Goal: Register for event/course

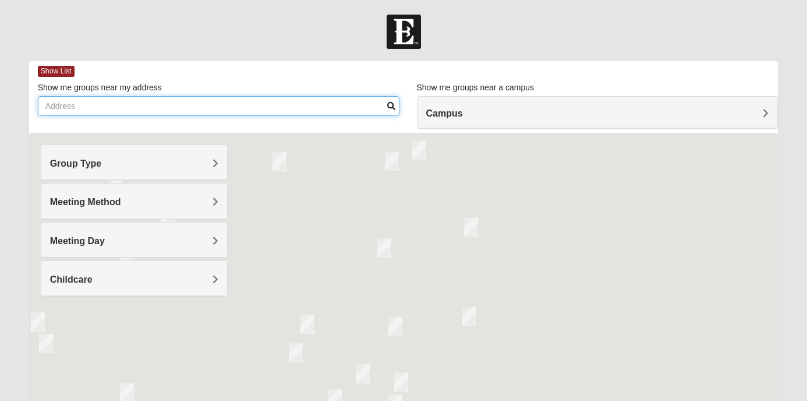
click at [172, 101] on input "Show me groups near my address" at bounding box center [219, 106] width 362 height 20
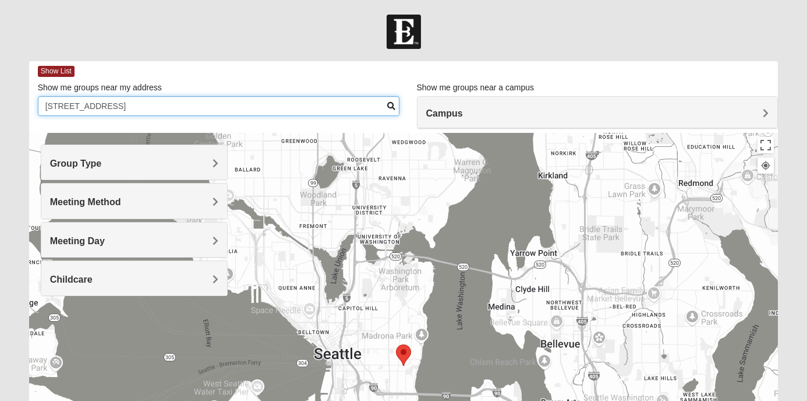
type input "111 30th Ave S"
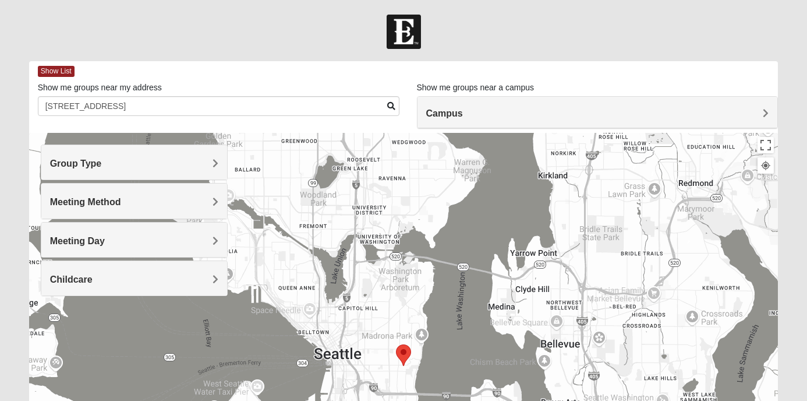
drag, startPoint x: 532, startPoint y: 265, endPoint x: 356, endPoint y: 317, distance: 183.3
click at [356, 318] on div at bounding box center [403, 366] width 749 height 466
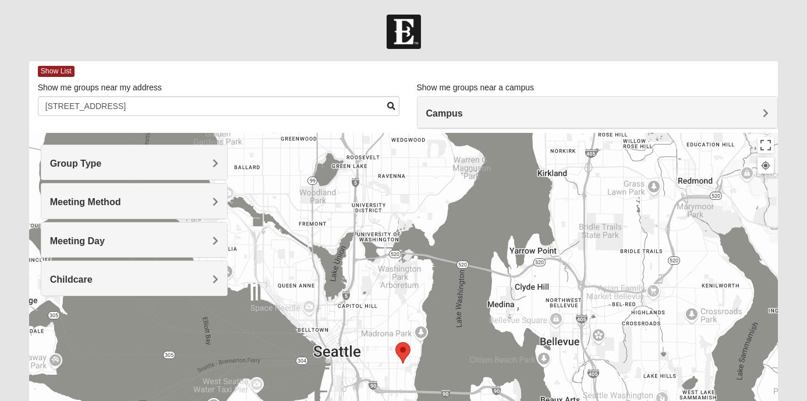
click at [442, 122] on div "Campus" at bounding box center [597, 112] width 360 height 31
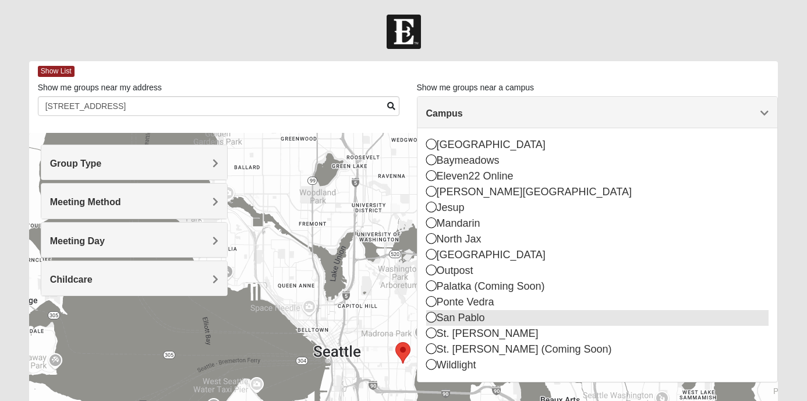
click at [450, 317] on div "San Pablo" at bounding box center [597, 318] width 343 height 16
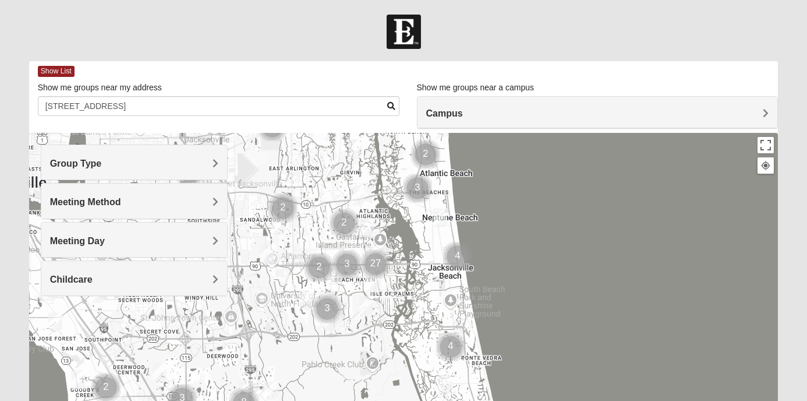
drag, startPoint x: 581, startPoint y: 319, endPoint x: 551, endPoint y: 221, distance: 102.8
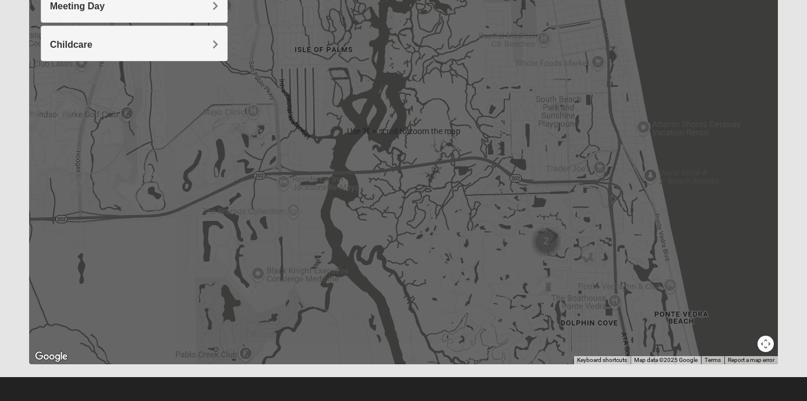
scroll to position [240, 0]
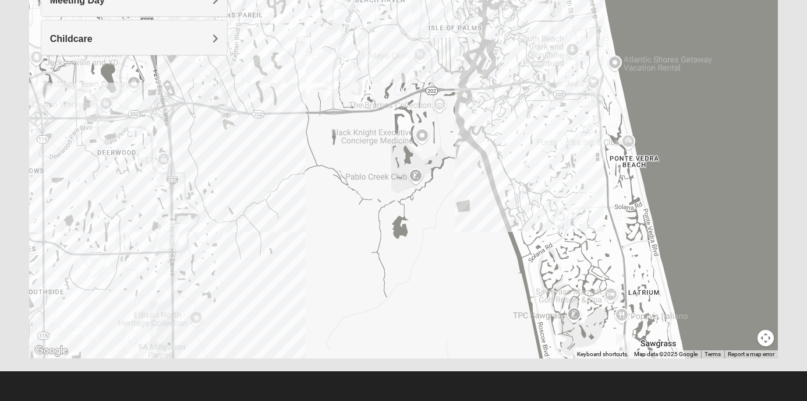
click at [568, 143] on img "1825 Mixed Gatewood/Morales 32082" at bounding box center [564, 141] width 14 height 19
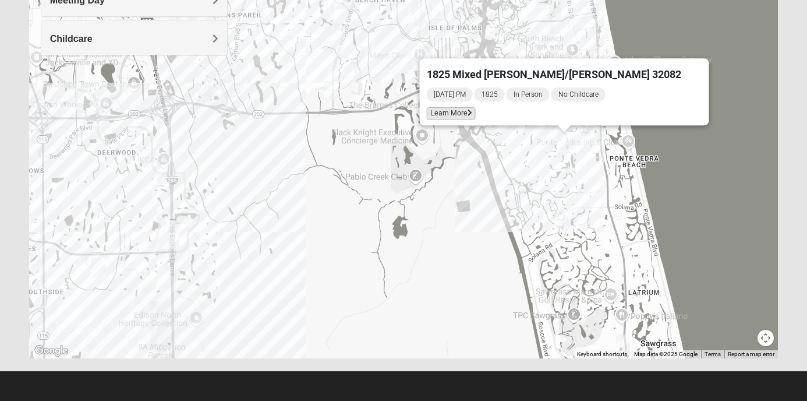
click at [476, 107] on span "Learn More" at bounding box center [451, 113] width 49 height 12
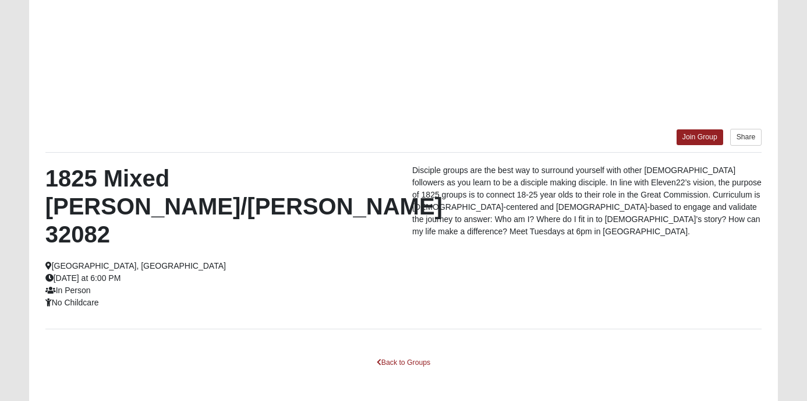
scroll to position [189, 0]
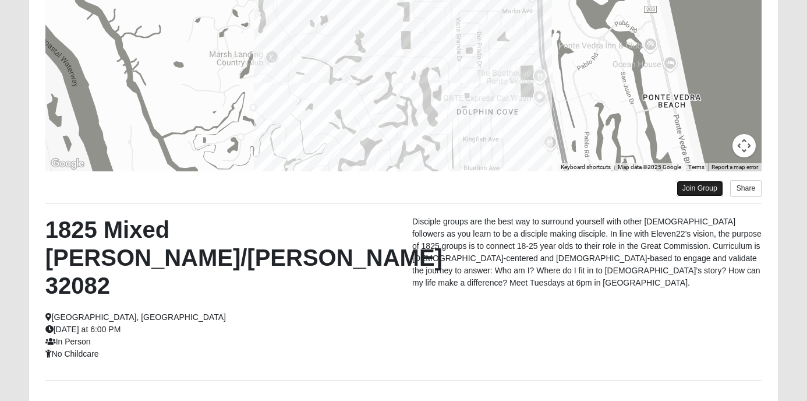
click at [712, 191] on link "Join Group" at bounding box center [700, 188] width 47 height 16
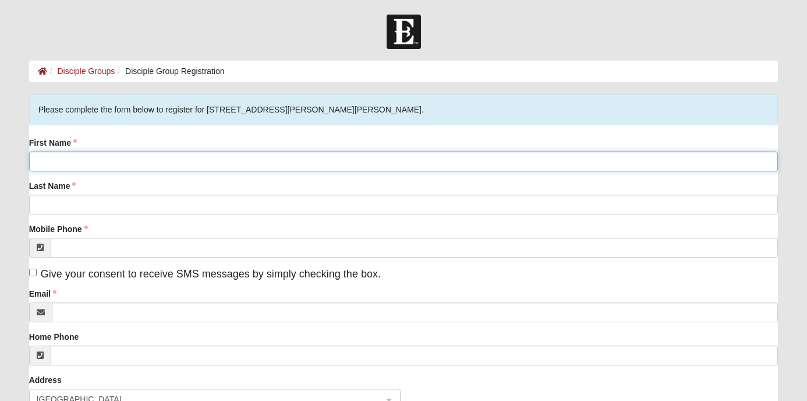
click at [217, 160] on input "First Name" at bounding box center [403, 161] width 749 height 20
type input "[PERSON_NAME]"
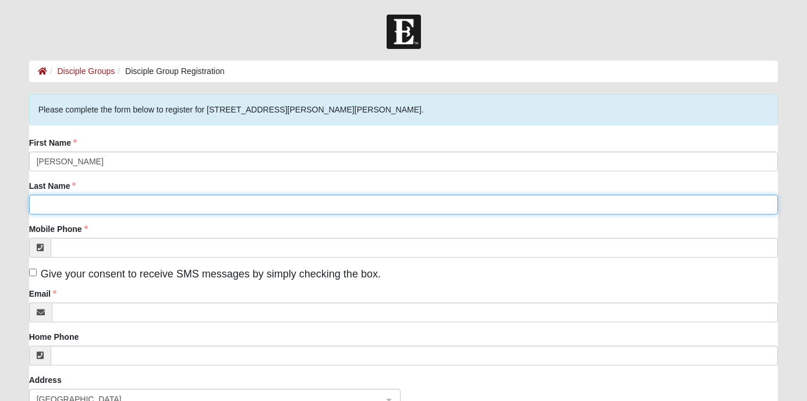
click at [56, 204] on input "Last Name" at bounding box center [403, 204] width 749 height 20
type input "Nott"
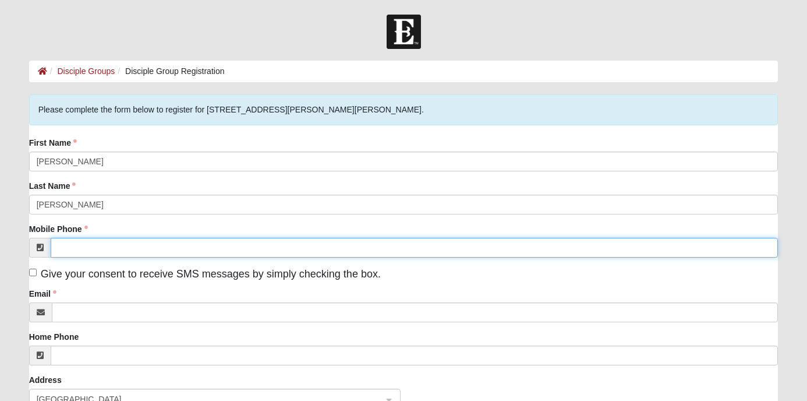
click at [66, 251] on input "Mobile Phone" at bounding box center [415, 248] width 728 height 20
type input "(804) 389-6991"
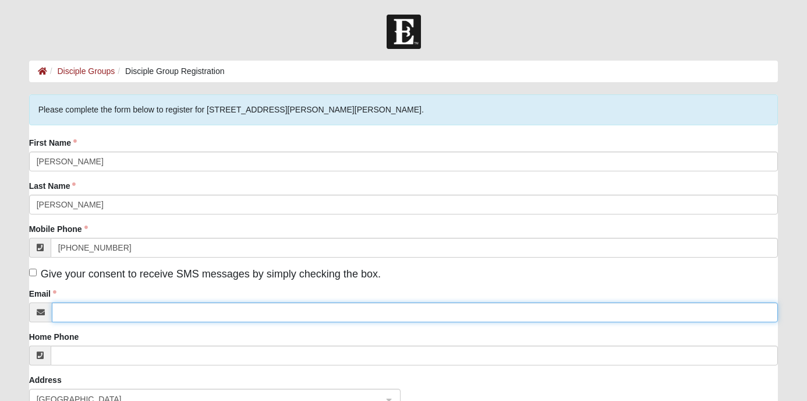
type input "nottkaitlyn@gmail.com"
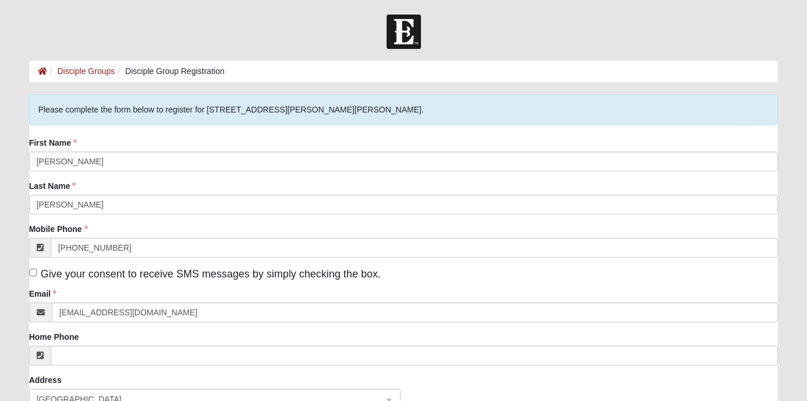
type input "4604 Arlon Ln"
type input "Jacksonville"
type input "32210"
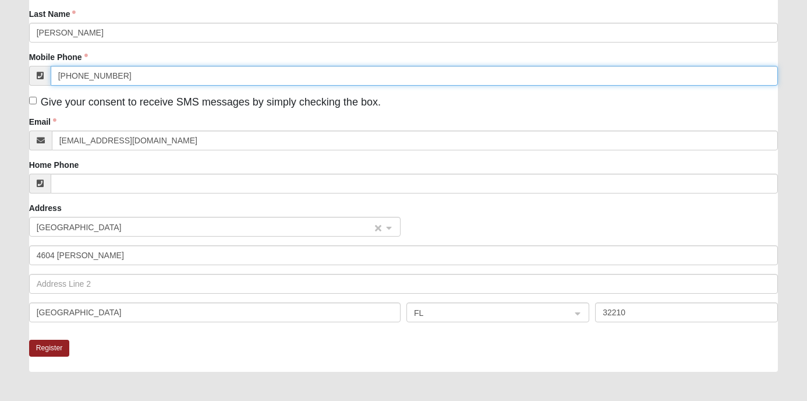
scroll to position [186, 0]
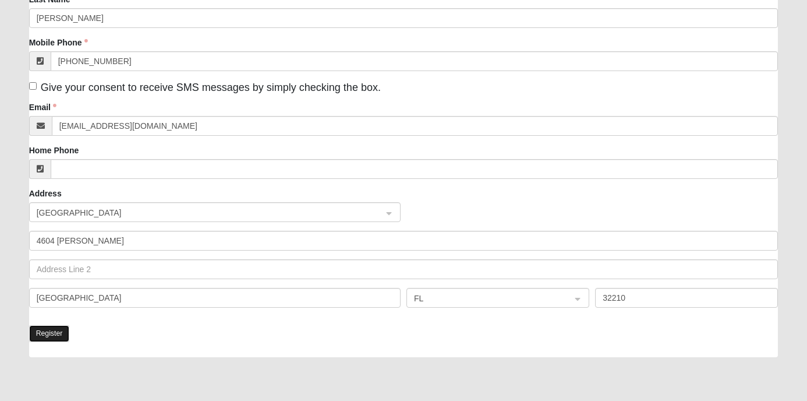
click at [59, 332] on button "Register" at bounding box center [49, 333] width 41 height 17
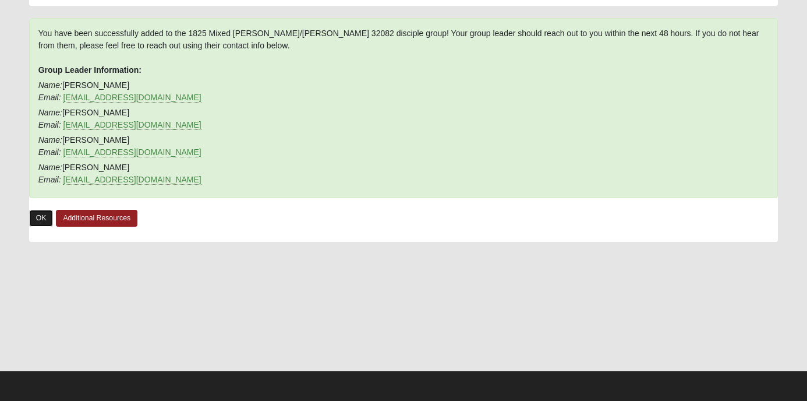
click at [41, 222] on link "OK" at bounding box center [41, 218] width 24 height 17
